Goal: Participate in discussion

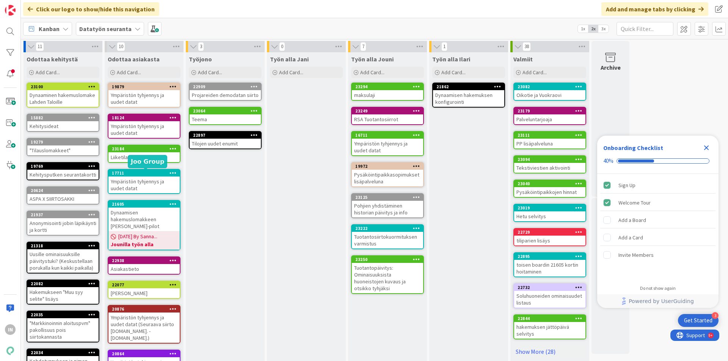
click at [143, 171] on div "17711" at bounding box center [146, 173] width 68 height 5
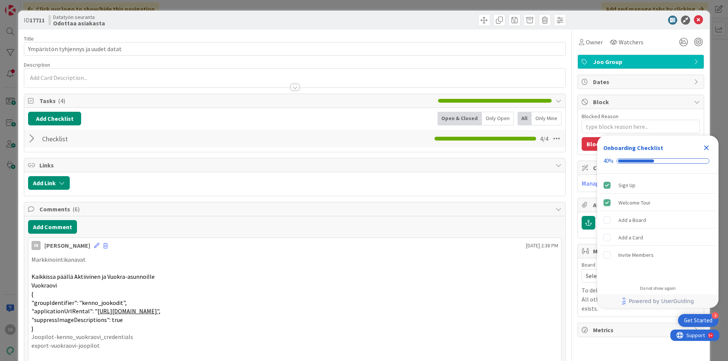
type textarea "x"
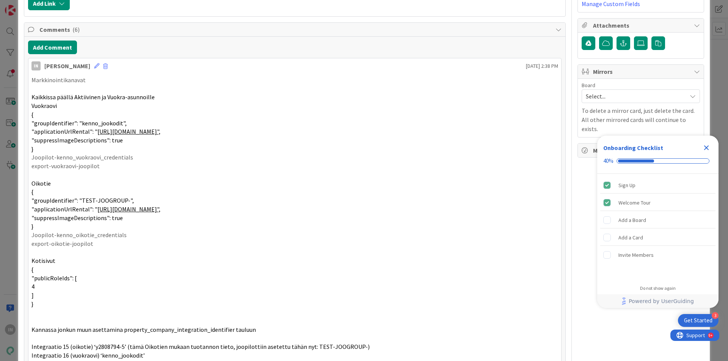
scroll to position [152, 0]
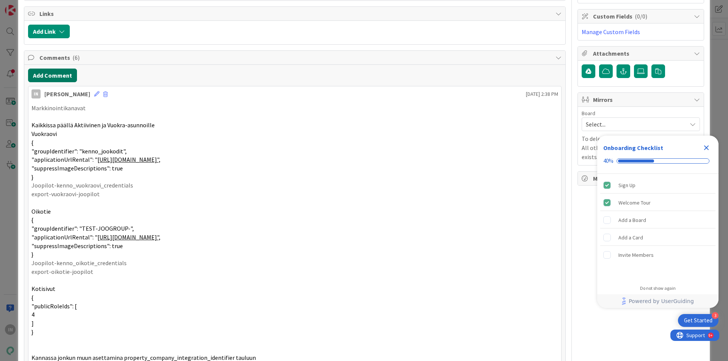
click at [55, 76] on button "Add Comment" at bounding box center [52, 76] width 49 height 14
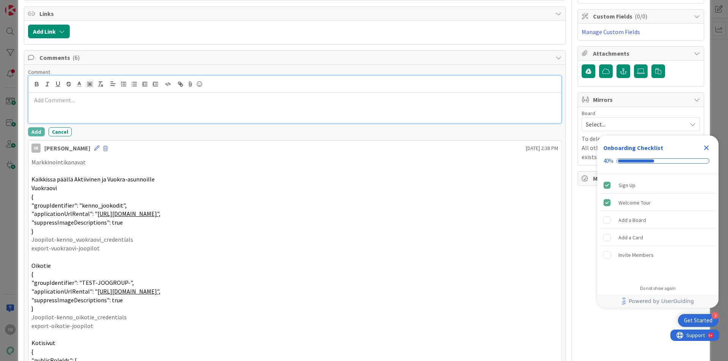
click at [52, 105] on div at bounding box center [294, 108] width 533 height 30
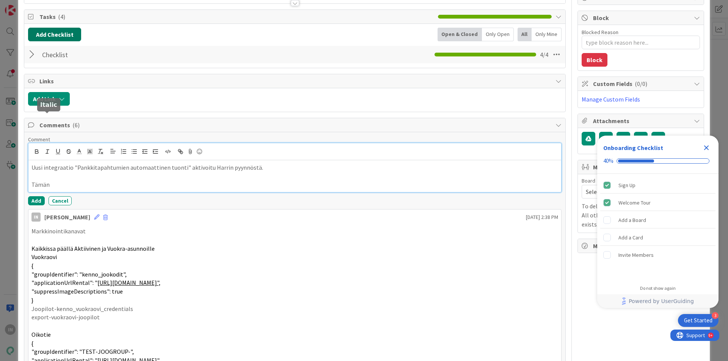
scroll to position [0, 0]
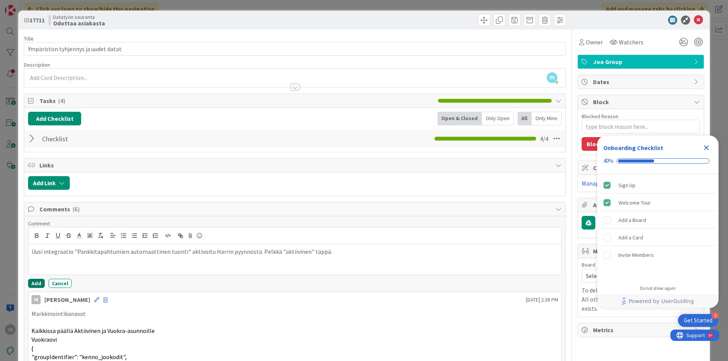
click at [38, 283] on button "Add" at bounding box center [36, 283] width 17 height 9
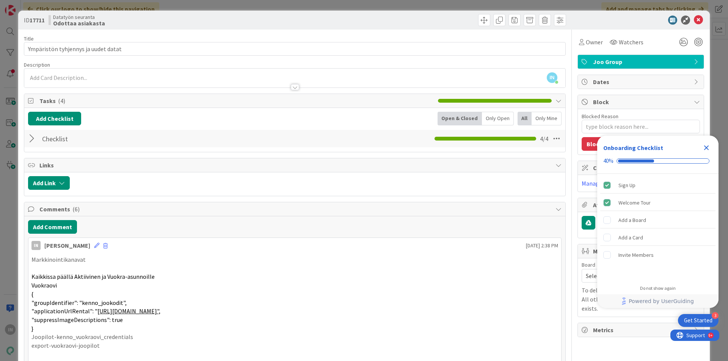
type textarea "x"
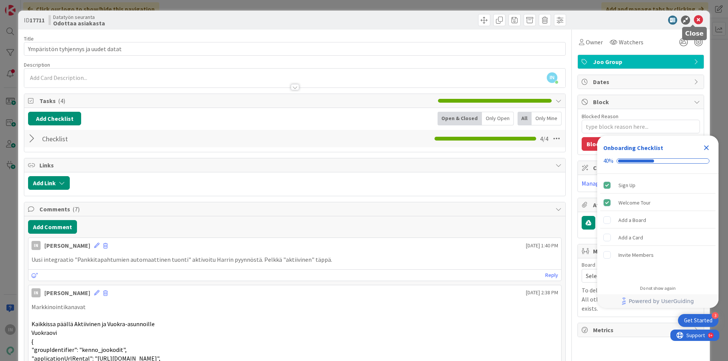
click at [694, 19] on icon at bounding box center [698, 20] width 9 height 9
